Goal: Information Seeking & Learning: Learn about a topic

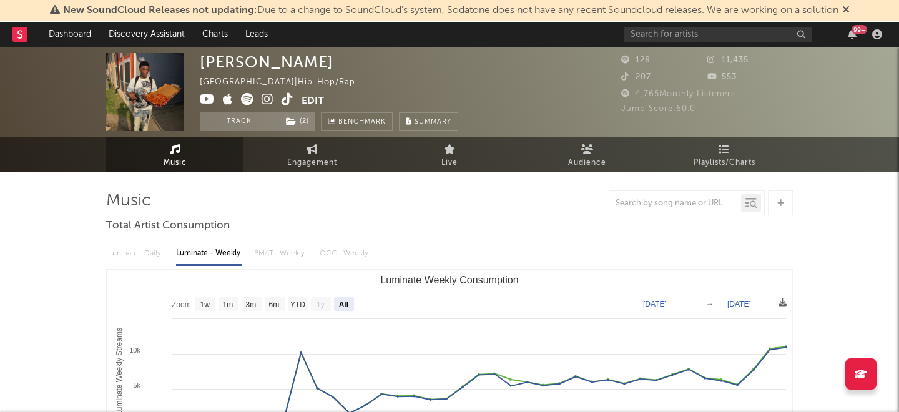
select select "All"
click at [70, 41] on link "Dashboard" at bounding box center [70, 34] width 60 height 25
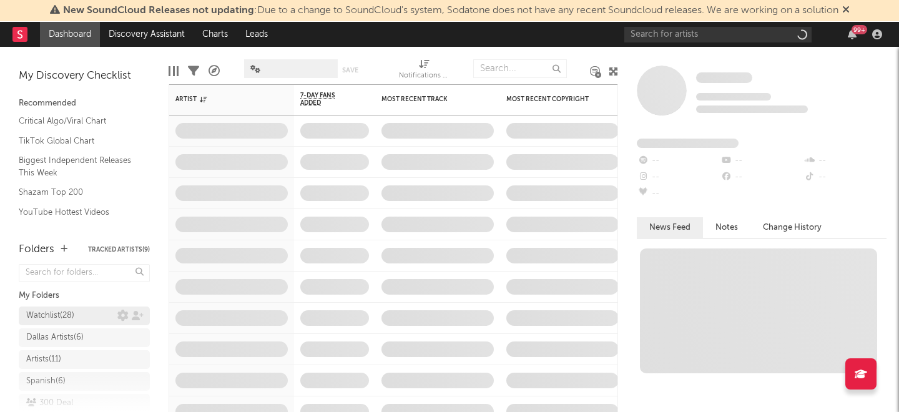
click at [74, 311] on div "Watchlist ( 28 )" at bounding box center [50, 315] width 48 height 15
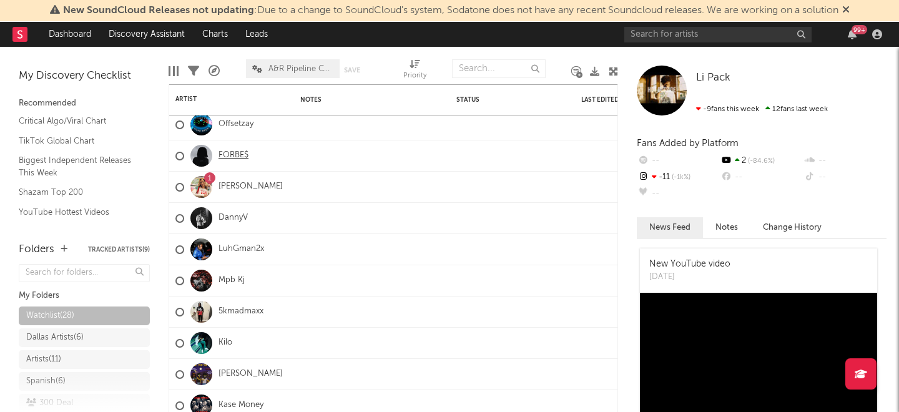
click at [235, 155] on link "FORBE$" at bounding box center [233, 155] width 30 height 11
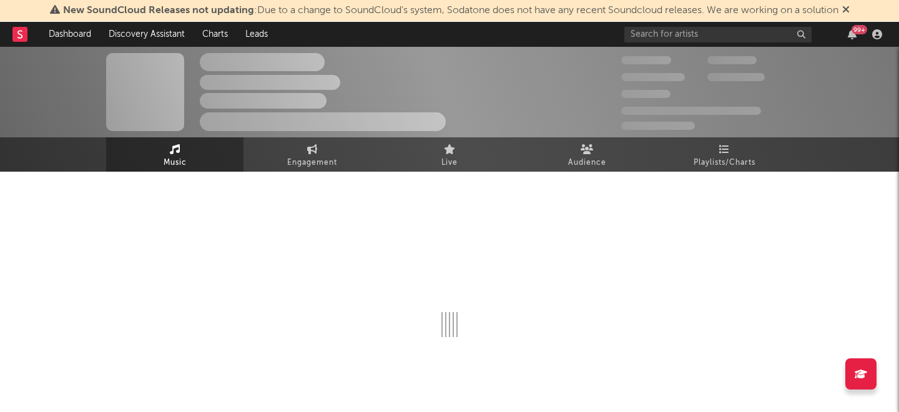
select select "1w"
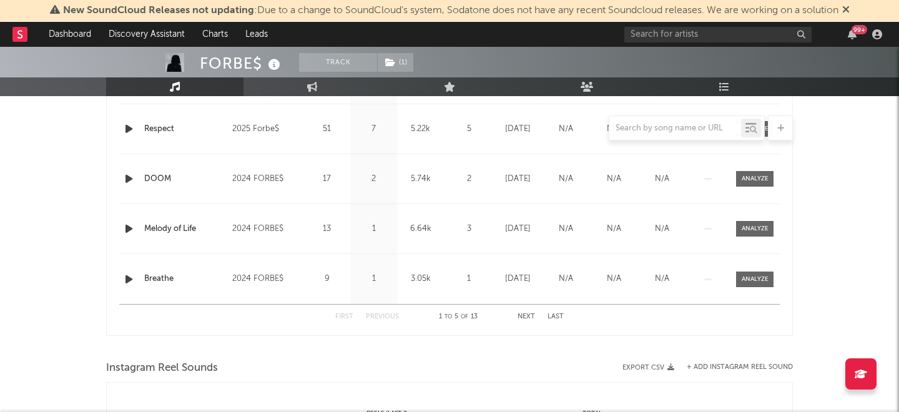
scroll to position [592, 0]
click at [526, 314] on button "Next" at bounding box center [525, 315] width 17 height 7
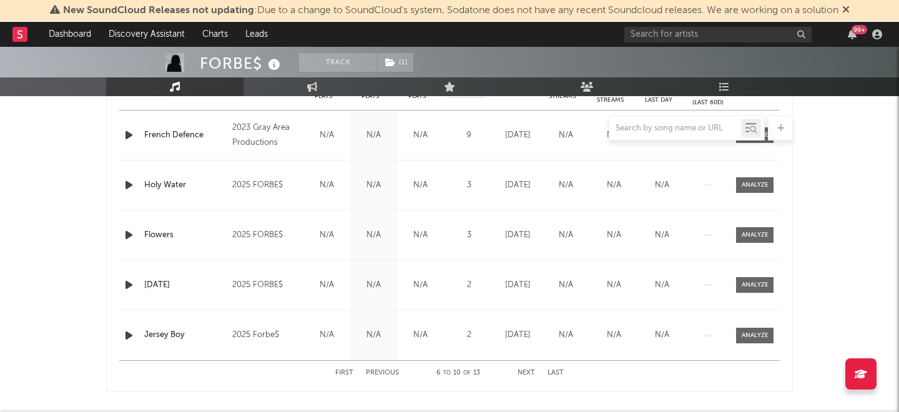
scroll to position [552, 0]
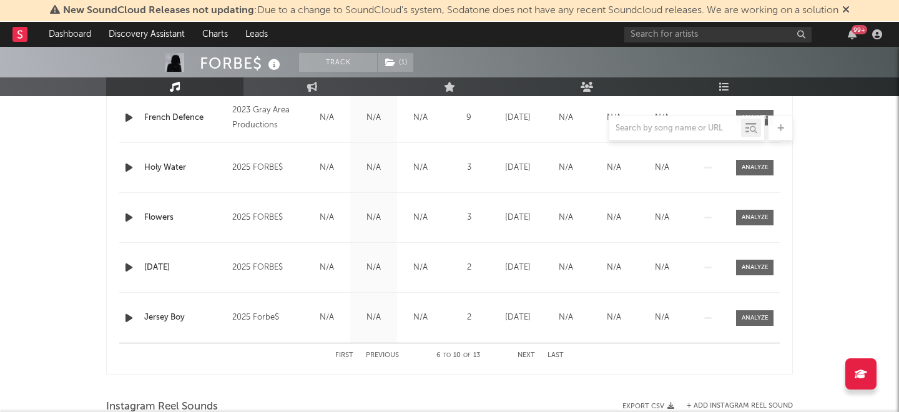
click at [529, 355] on button "Next" at bounding box center [525, 355] width 17 height 7
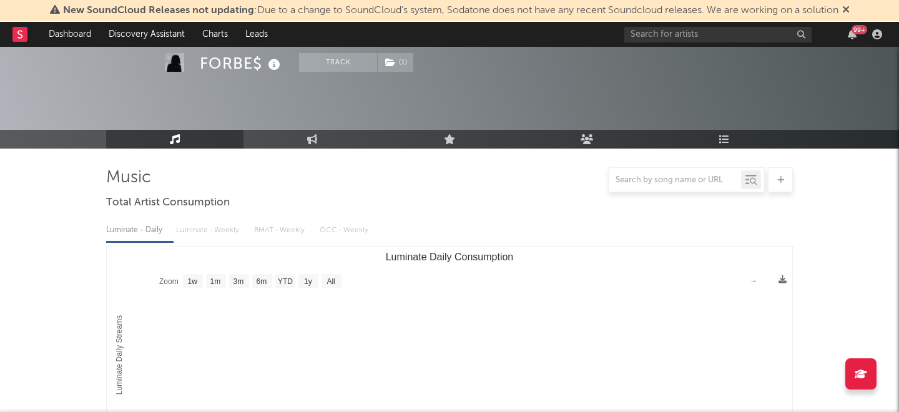
scroll to position [0, 0]
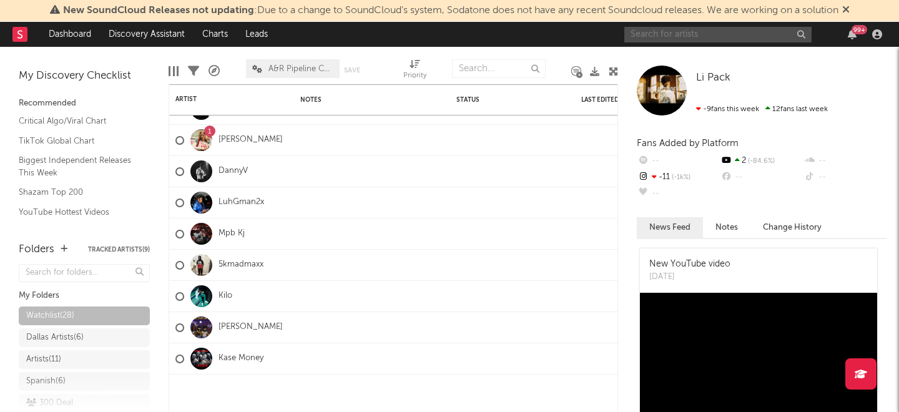
click at [665, 37] on input "text" at bounding box center [717, 35] width 187 height 16
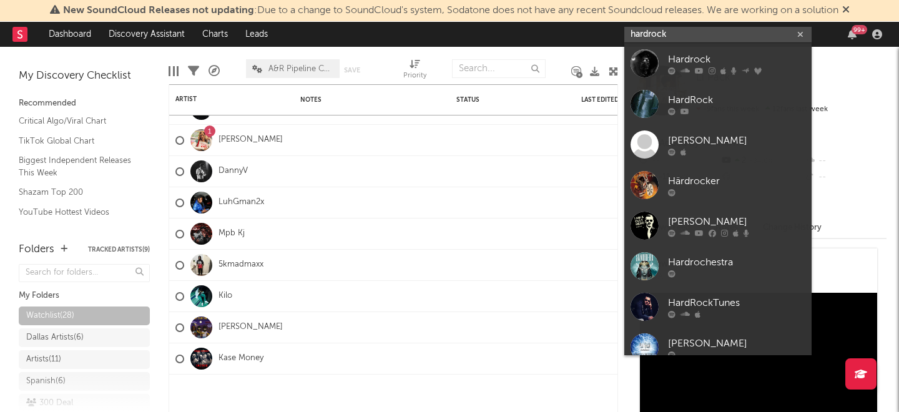
type input "hardrock"
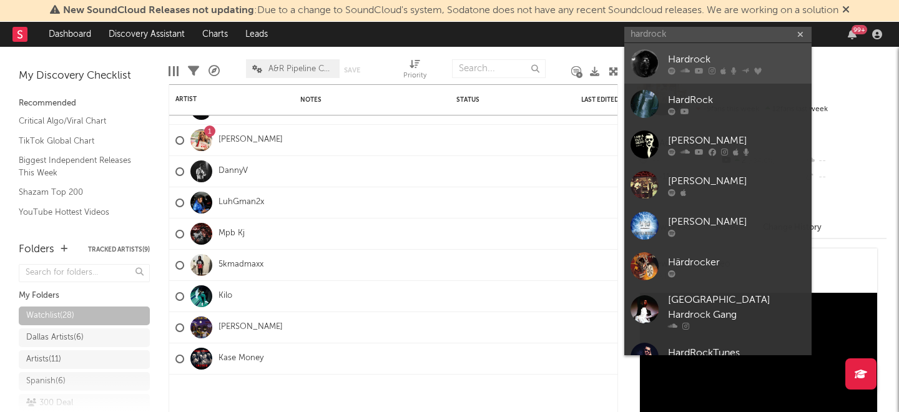
click at [692, 61] on div "Hardrock" at bounding box center [736, 59] width 137 height 15
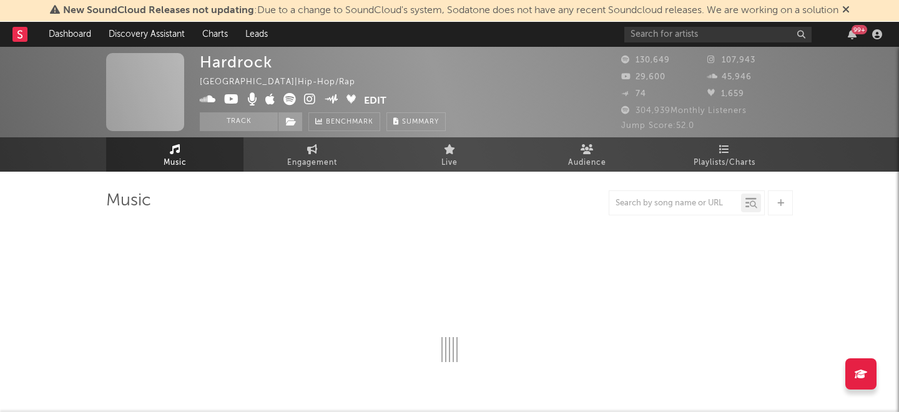
select select "6m"
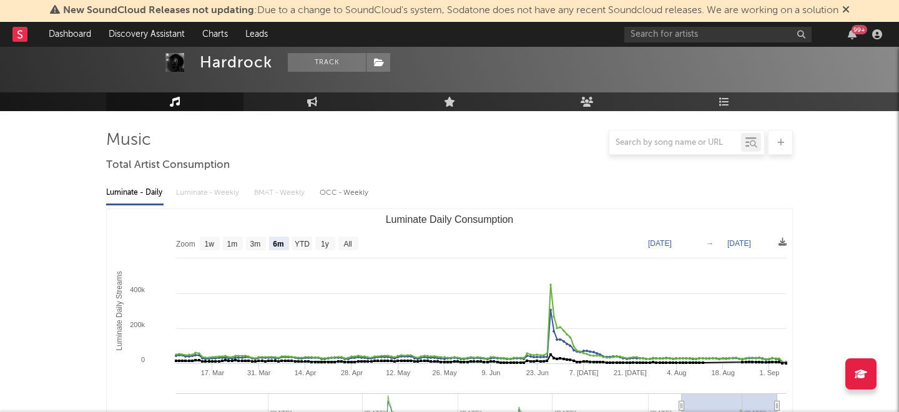
scroll to position [233, 0]
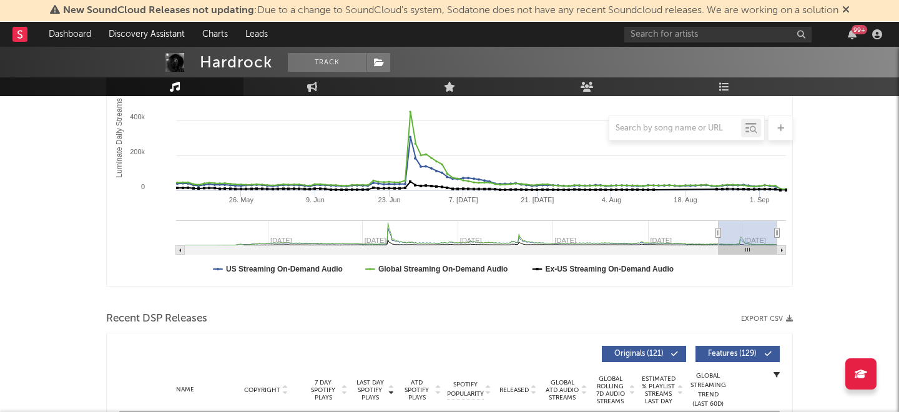
type input "[DATE]"
select select "3m"
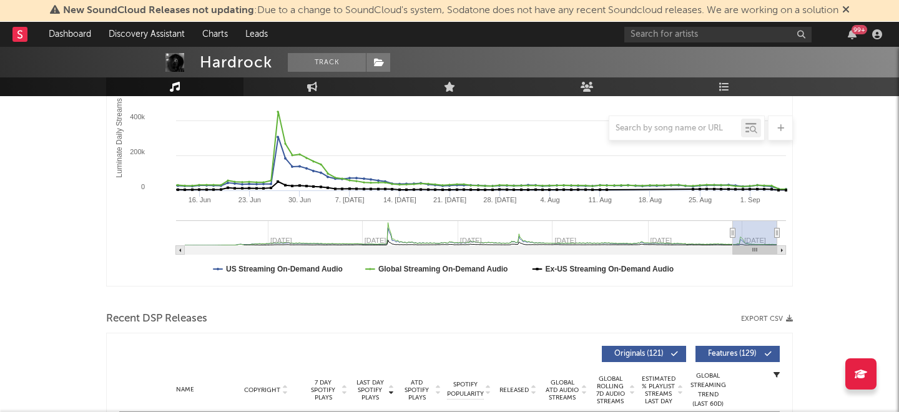
type input "[DATE]"
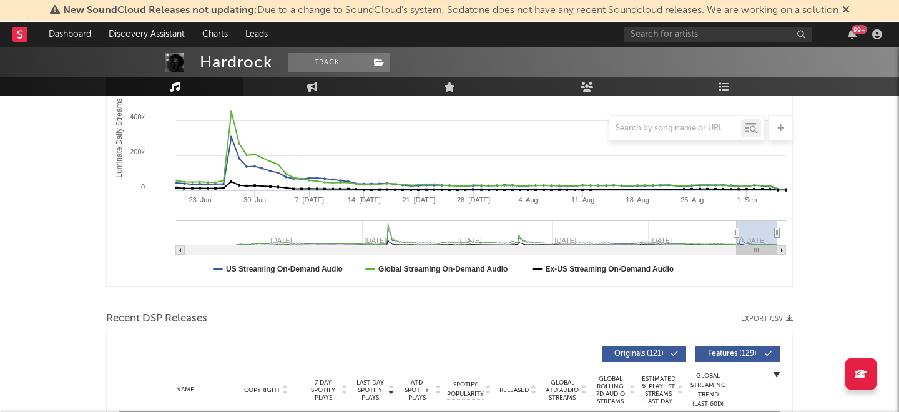
drag, startPoint x: 680, startPoint y: 229, endPoint x: 737, endPoint y: 228, distance: 56.2
click at [737, 228] on icon "Luminate Daily Consumption" at bounding box center [736, 232] width 5 height 9
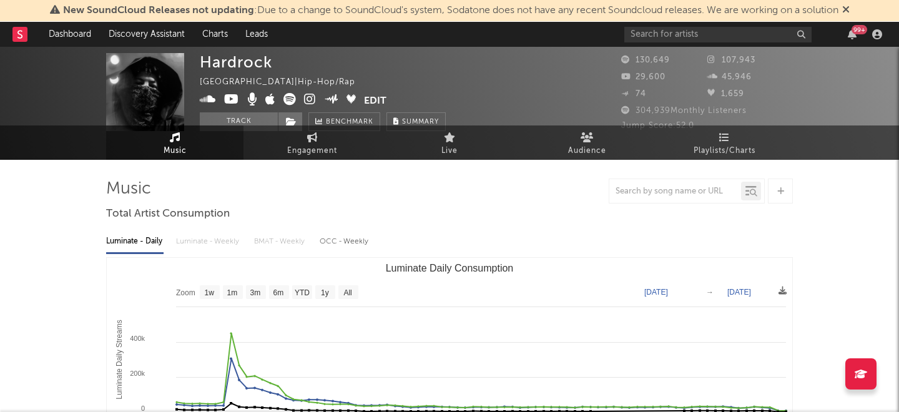
scroll to position [0, 0]
